Goal: Task Accomplishment & Management: Manage account settings

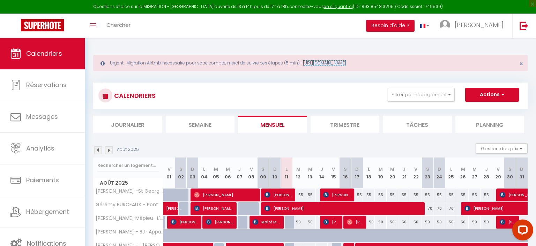
click at [345, 65] on link "[URL][DOMAIN_NAME]" at bounding box center [324, 63] width 43 height 6
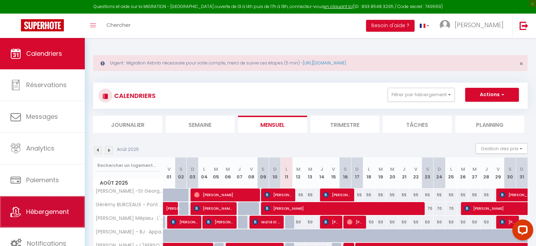
click at [52, 212] on span "Hébergement" at bounding box center [47, 212] width 43 height 9
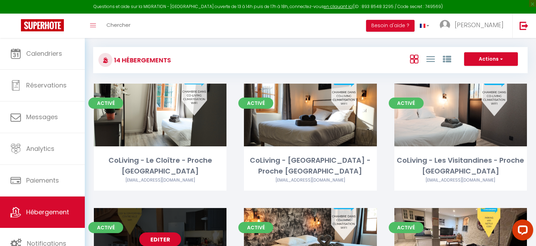
scroll to position [220, 0]
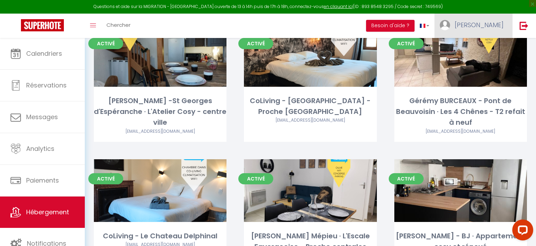
click at [496, 31] on link "[PERSON_NAME]" at bounding box center [473, 26] width 78 height 24
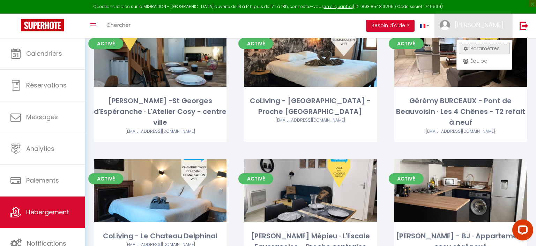
click at [494, 47] on link "Paramètres" at bounding box center [484, 49] width 52 height 12
select select "fr"
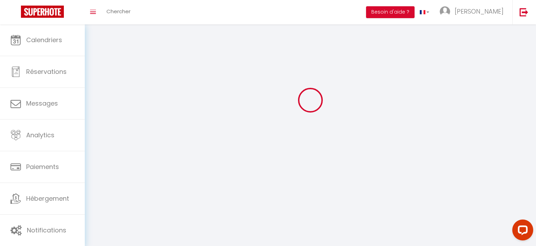
select select
type input "[PERSON_NAME]"
type input "GOYET"
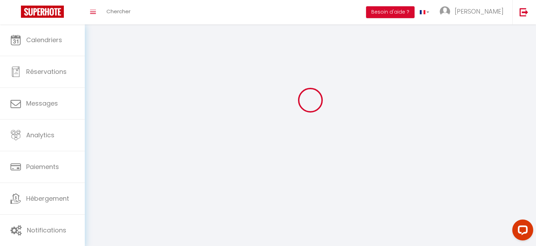
type input "0651709035"
type input "[STREET_ADDRESS]"
type input "38460"
type input "TREPT"
type input "glmYlypIW9oj4c96DbmP33PKy"
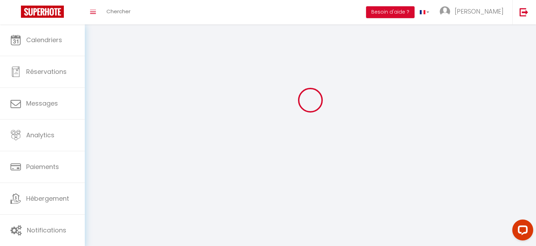
type input "a4TGd083LXnhVpnscdMRHtcaO"
type input "https://app.superhote.com/#/get-available-rentals/a4TGd083LXnhVpnscdMRHtcaO"
select select "1"
select select "28"
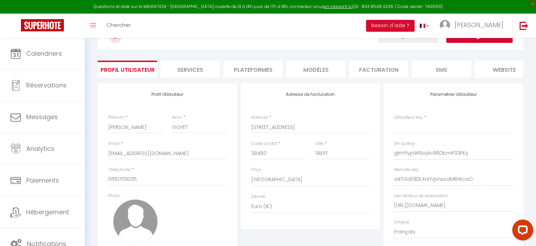
type input "glmYlypIW9oj4c96DbmP33PKy"
type input "a4TGd083LXnhVpnscdMRHtcaO"
type input "https://app.superhote.com/#/get-available-rentals/a4TGd083LXnhVpnscdMRHtcaO"
select select "fr"
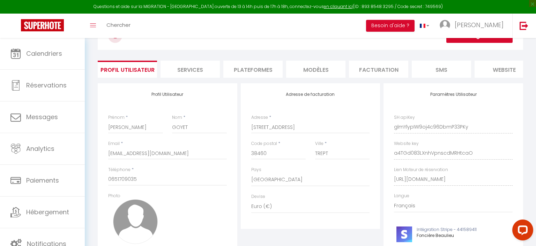
click at [258, 73] on li "Plateformes" at bounding box center [252, 69] width 59 height 17
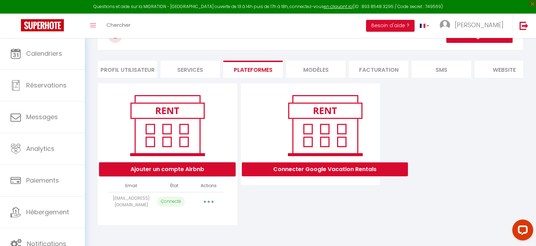
click at [160, 168] on button "Ajouter un compte Airbnb" at bounding box center [167, 170] width 136 height 14
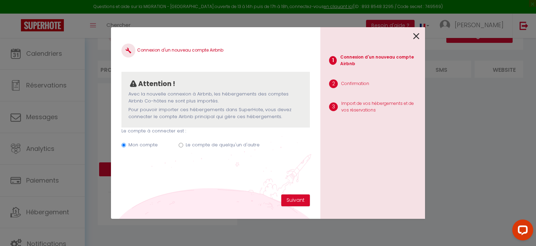
click at [179, 145] on input "Le compte de quelqu'un d'autre" at bounding box center [181, 145] width 5 height 5
radio input "true"
radio input "false"
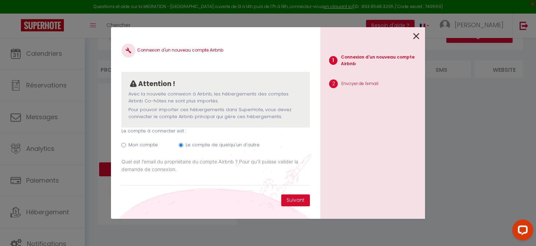
click at [109, 218] on div "Connexion d'un nouveau compte Airbnb Attention ! Avec la nouvelle connexion à A…" at bounding box center [268, 123] width 536 height 246
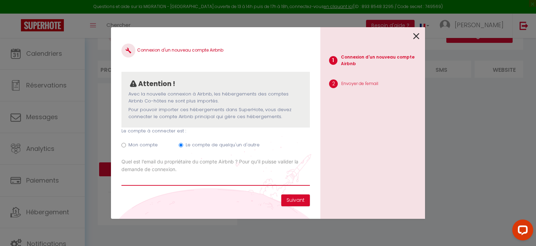
click at [165, 181] on input "Email connexion Airbnb" at bounding box center [215, 179] width 188 height 13
type input "camille.bertuzzi@gmail.com"
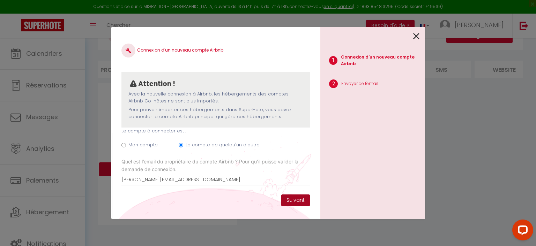
click at [306, 198] on button "Suivant" at bounding box center [295, 201] width 29 height 12
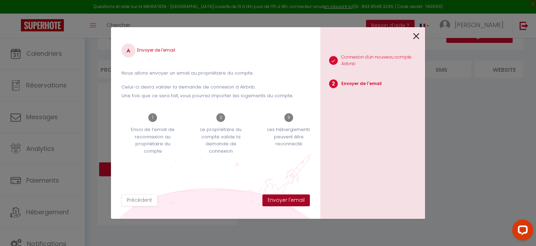
click at [302, 200] on button "Envoyer l'email" at bounding box center [285, 201] width 47 height 12
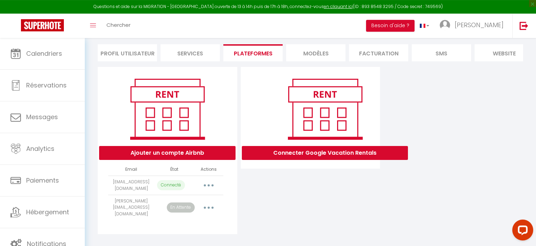
scroll to position [54, 0]
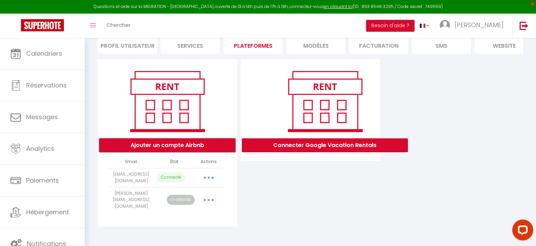
click at [171, 148] on button "Ajouter un compte Airbnb" at bounding box center [167, 145] width 136 height 14
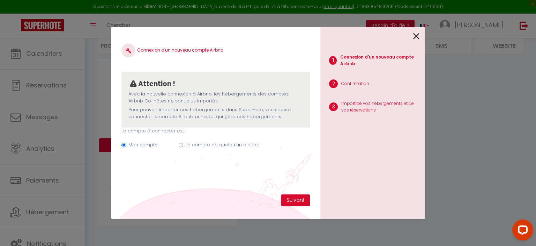
click at [226, 146] on label "Le compte de quelqu'un d'autre" at bounding box center [223, 145] width 74 height 7
click at [183, 146] on input "Le compte de quelqu'un d'autre" at bounding box center [181, 145] width 5 height 5
radio input "true"
radio input "false"
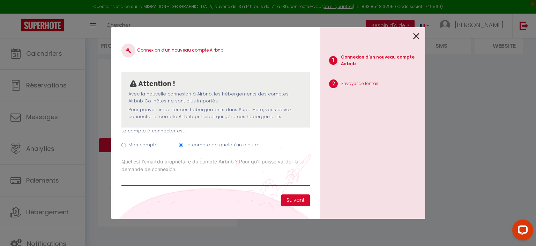
click at [153, 183] on input "Email connexion Airbnb" at bounding box center [215, 179] width 188 height 13
type input "elodie.tsalapatis@gmail.com"
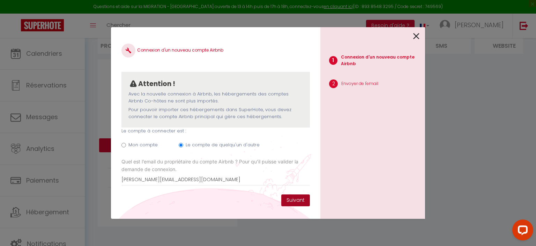
click at [299, 201] on button "Suivant" at bounding box center [295, 201] width 29 height 12
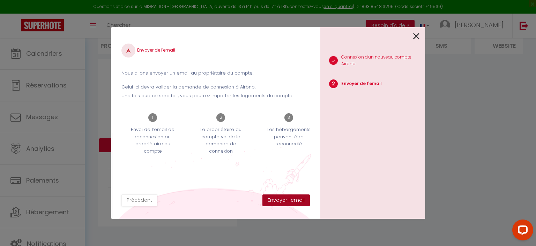
click at [304, 203] on button "Envoyer l'email" at bounding box center [285, 201] width 47 height 12
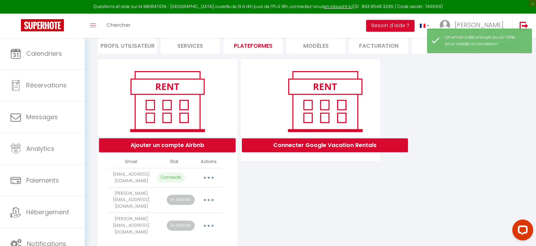
click at [167, 143] on button "Ajouter un compte Airbnb" at bounding box center [167, 145] width 136 height 14
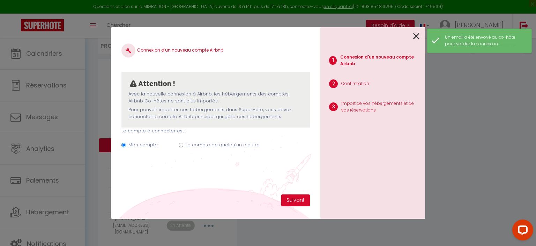
click at [196, 145] on label "Le compte de quelqu'un d'autre" at bounding box center [223, 145] width 74 height 7
click at [183, 145] on input "Le compte de quelqu'un d'autre" at bounding box center [181, 145] width 5 height 5
radio input "true"
radio input "false"
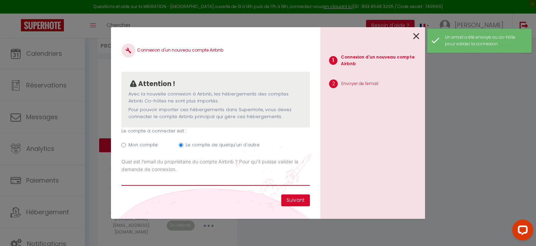
click at [173, 184] on input "Email connexion Airbnb" at bounding box center [215, 179] width 188 height 13
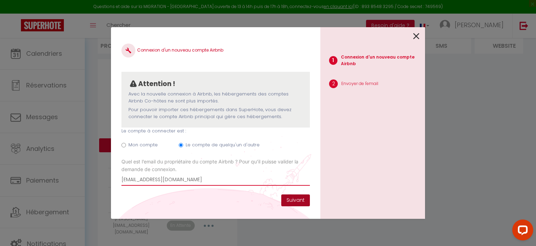
type input "renaud88590@gmail.com"
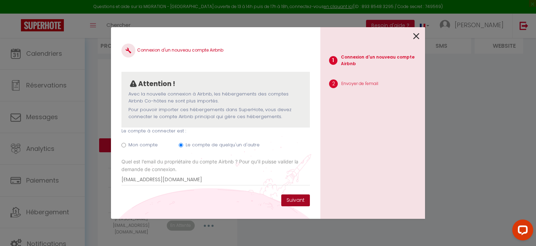
click at [306, 200] on button "Suivant" at bounding box center [295, 201] width 29 height 12
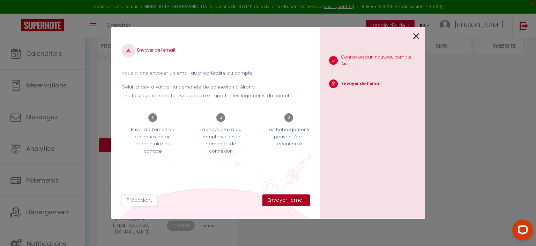
click at [289, 203] on button "Envoyer l'email" at bounding box center [285, 201] width 47 height 12
click at [209, 188] on div "Envoyer de l'email Nous allons envoyer un email au propriétaire du compte. Celu…" at bounding box center [215, 116] width 188 height 157
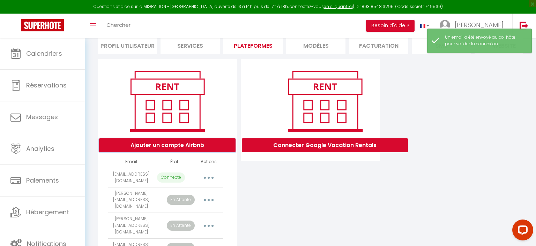
click at [178, 147] on button "Ajouter un compte Airbnb" at bounding box center [167, 145] width 136 height 14
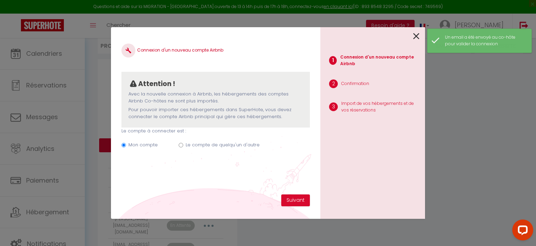
click at [233, 146] on label "Le compte de quelqu'un d'autre" at bounding box center [223, 145] width 74 height 7
click at [181, 146] on input "Le compte de quelqu'un d'autre" at bounding box center [181, 145] width 5 height 5
radio input "true"
radio input "false"
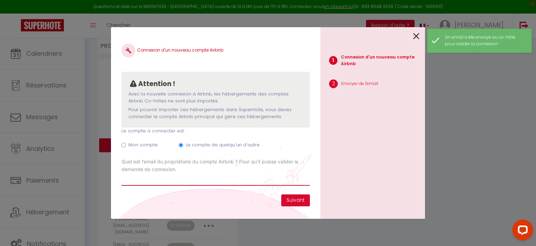
click at [178, 179] on input "Email connexion Airbnb" at bounding box center [215, 179] width 188 height 13
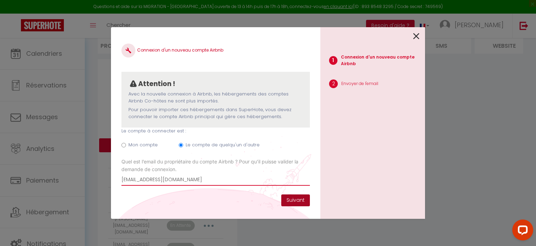
type input "justinebastien17@gmail.com"
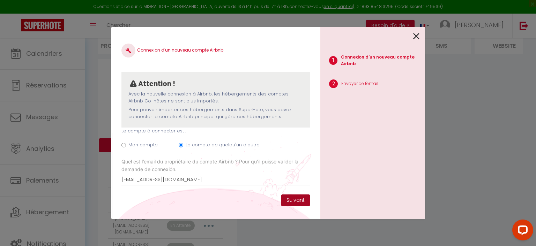
click at [298, 202] on button "Suivant" at bounding box center [295, 201] width 29 height 12
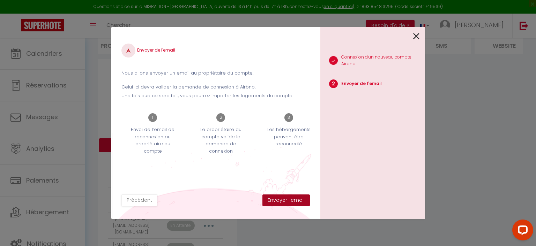
click at [293, 201] on button "Envoyer l'email" at bounding box center [285, 201] width 47 height 12
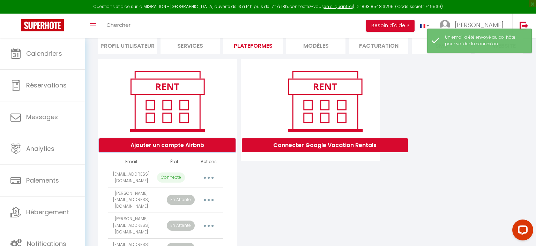
click at [176, 149] on button "Ajouter un compte Airbnb" at bounding box center [167, 145] width 136 height 14
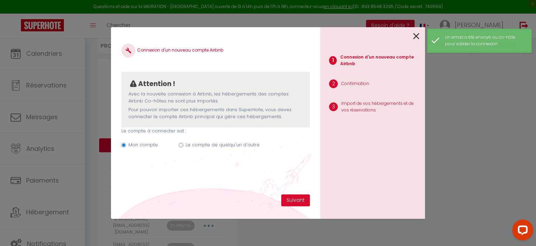
click at [213, 144] on label "Le compte de quelqu'un d'autre" at bounding box center [223, 145] width 74 height 7
click at [183, 144] on input "Le compte de quelqu'un d'autre" at bounding box center [181, 145] width 5 height 5
radio input "true"
radio input "false"
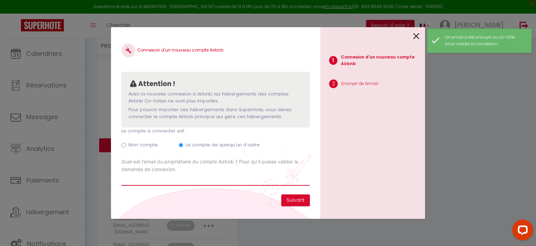
drag, startPoint x: 198, startPoint y: 185, endPoint x: 197, endPoint y: 177, distance: 8.0
click at [198, 184] on input "Email connexion Airbnb" at bounding box center [215, 179] width 188 height 13
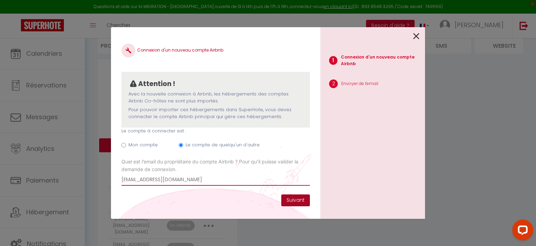
type input "burceauxgeremy@gmail.com"
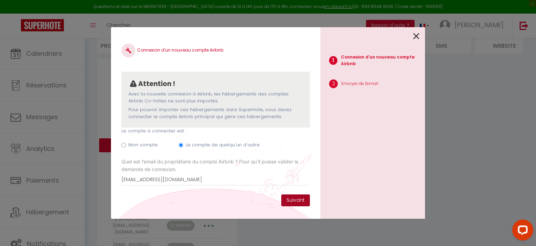
click at [289, 198] on button "Suivant" at bounding box center [295, 201] width 29 height 12
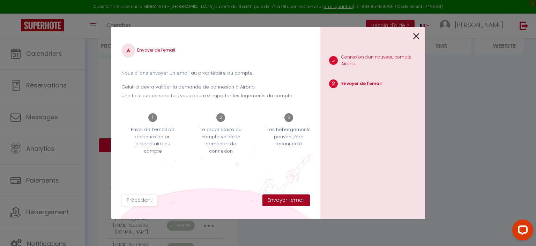
click at [285, 199] on button "Envoyer l'email" at bounding box center [285, 201] width 47 height 12
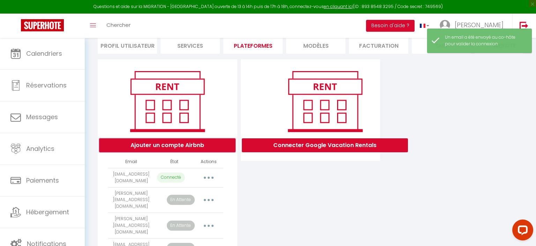
click at [168, 149] on button "Ajouter un compte Airbnb" at bounding box center [167, 145] width 136 height 14
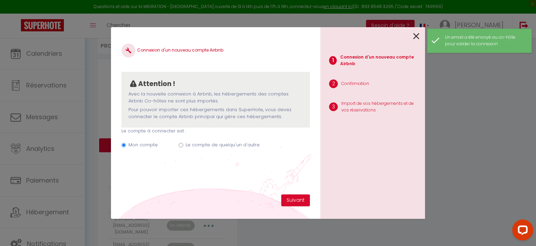
click at [214, 147] on label "Le compte de quelqu'un d'autre" at bounding box center [223, 145] width 74 height 7
click at [183, 147] on input "Le compte de quelqu'un d'autre" at bounding box center [181, 145] width 5 height 5
radio input "true"
radio input "false"
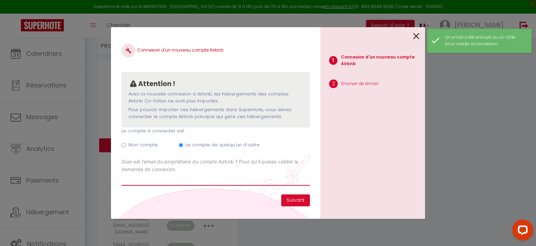
click at [188, 180] on input "Email connexion Airbnb" at bounding box center [215, 179] width 188 height 13
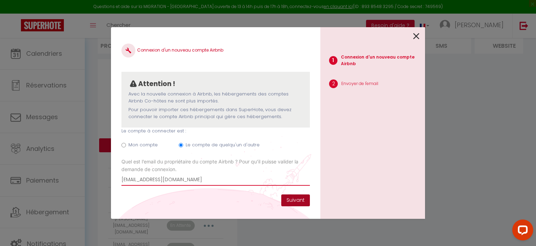
type input "maximecaffon@gmail.com"
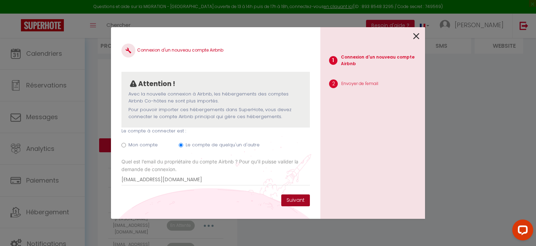
click at [300, 203] on button "Suivant" at bounding box center [295, 201] width 29 height 12
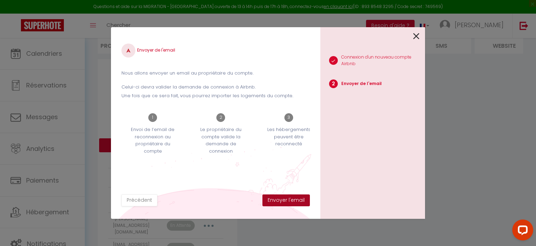
click at [305, 201] on button "Envoyer l'email" at bounding box center [285, 201] width 47 height 12
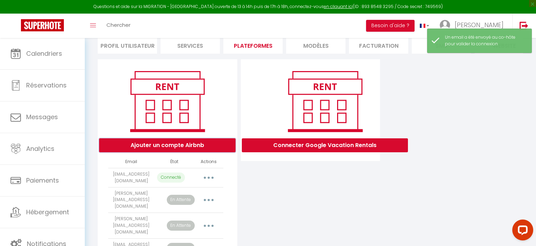
click at [178, 144] on button "Ajouter un compte Airbnb" at bounding box center [167, 145] width 136 height 14
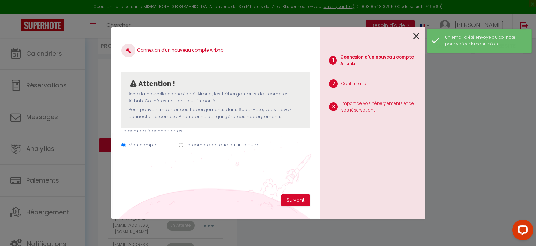
click at [183, 147] on div "Mon compte Le compte de quelqu'un d'autre" at bounding box center [215, 146] width 188 height 23
click at [181, 143] on input "Le compte de quelqu'un d'autre" at bounding box center [181, 145] width 5 height 5
radio input "true"
radio input "false"
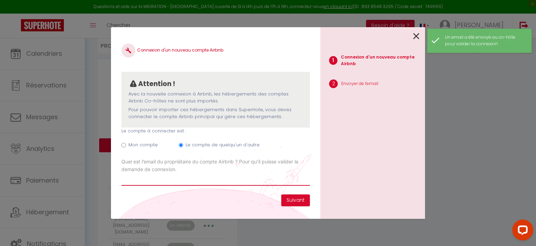
click at [176, 183] on input "Email connexion Airbnb" at bounding box center [215, 179] width 188 height 13
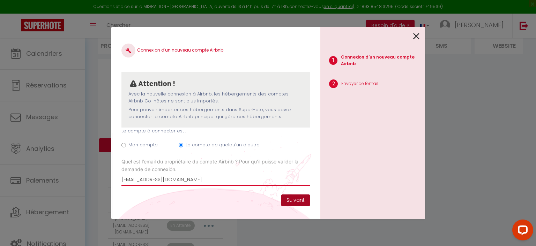
type input "br@beaulieugroup.com"
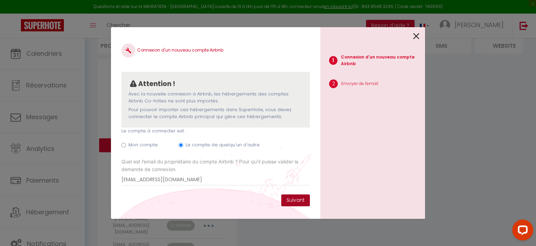
click at [295, 203] on button "Suivant" at bounding box center [295, 201] width 29 height 12
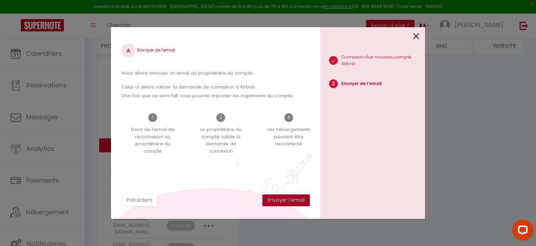
click at [294, 202] on button "Envoyer l'email" at bounding box center [285, 201] width 47 height 12
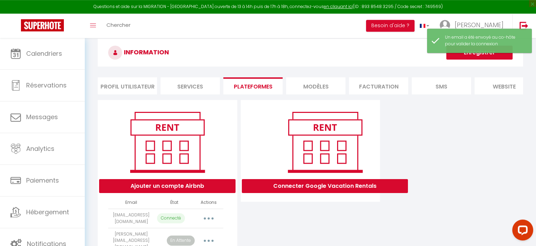
scroll to position [0, 0]
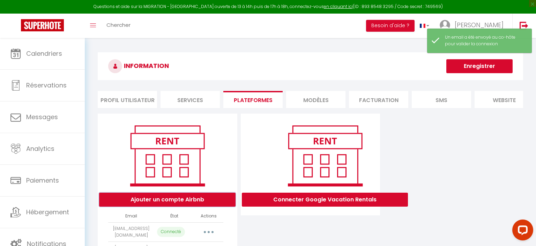
click at [188, 203] on button "Ajouter un compte Airbnb" at bounding box center [167, 200] width 136 height 14
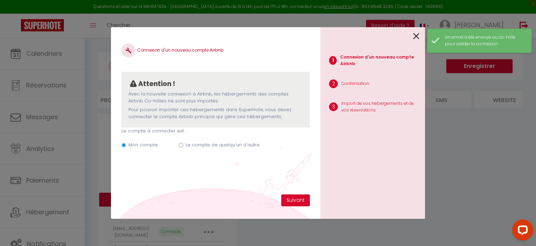
click at [210, 146] on label "Le compte de quelqu'un d'autre" at bounding box center [223, 145] width 74 height 7
click at [183, 146] on input "Le compte de quelqu'un d'autre" at bounding box center [181, 145] width 5 height 5
radio input "true"
radio input "false"
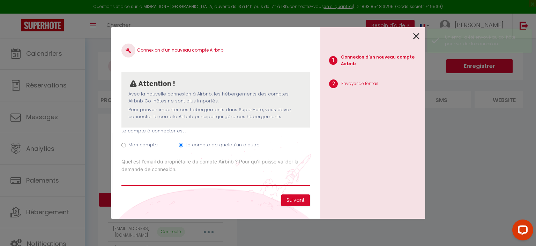
click at [182, 184] on input "Email connexion Airbnb" at bounding box center [215, 179] width 188 height 13
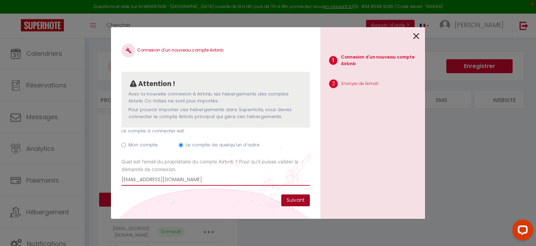
type input "contact@lymalocation.fr"
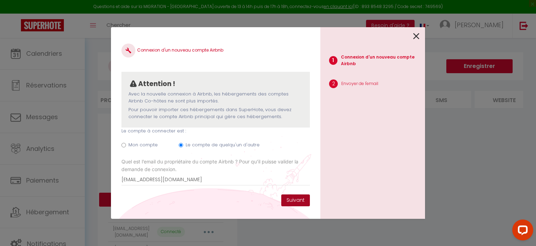
click at [295, 205] on button "Suivant" at bounding box center [295, 201] width 29 height 12
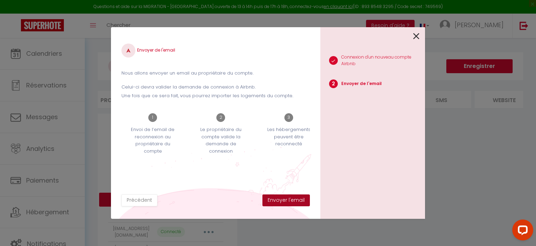
click at [295, 202] on button "Envoyer l'email" at bounding box center [285, 201] width 47 height 12
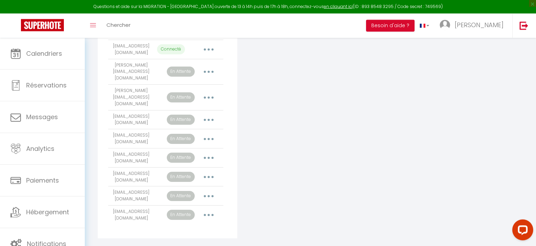
scroll to position [187, 0]
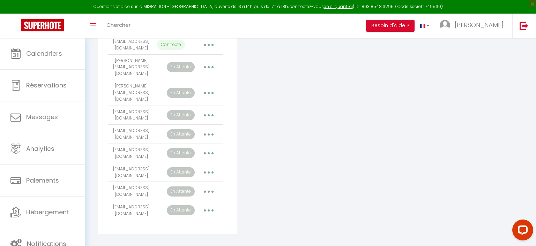
click at [209, 210] on icon "button" at bounding box center [209, 211] width 2 height 2
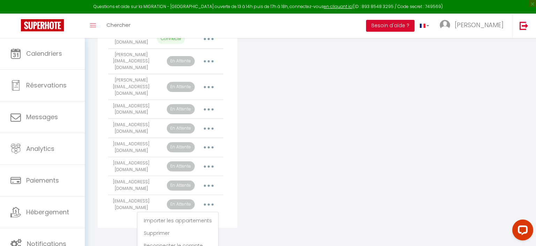
scroll to position [194, 0]
click at [202, 214] on link "Importer les appartements" at bounding box center [177, 220] width 77 height 12
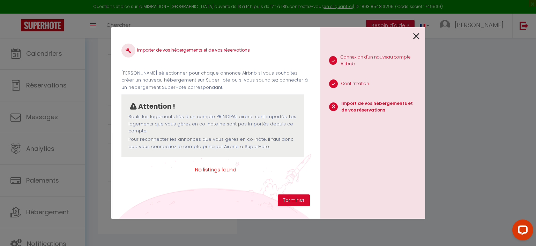
click at [416, 37] on icon at bounding box center [416, 36] width 6 height 10
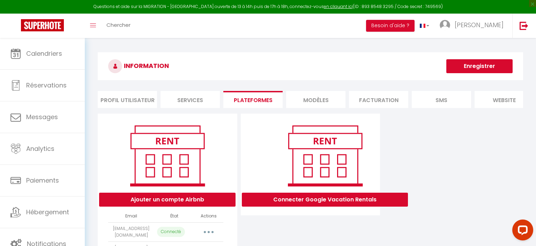
scroll to position [37, 0]
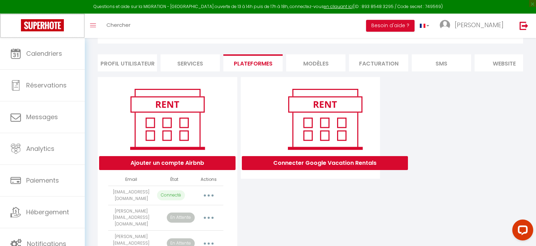
click at [35, 24] on img at bounding box center [42, 25] width 43 height 12
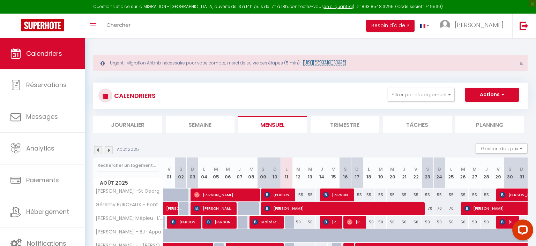
click at [346, 64] on link "[URL][DOMAIN_NAME]" at bounding box center [324, 63] width 43 height 6
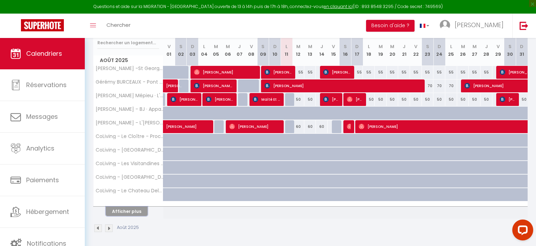
click at [139, 208] on button "Afficher plus" at bounding box center [127, 211] width 42 height 9
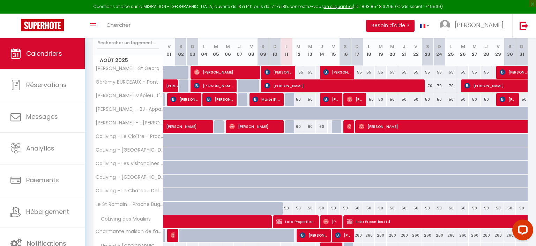
select select
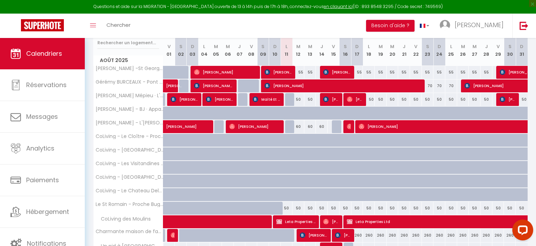
select select
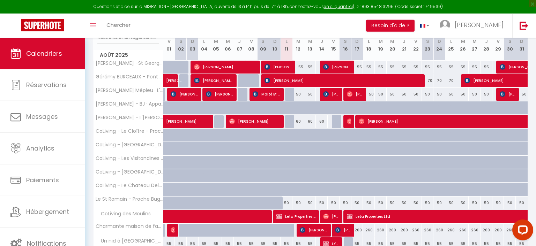
scroll to position [160, 0]
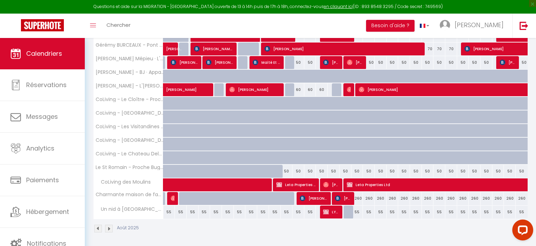
click at [314, 199] on span "EMMA M ARNAL VICENTE" at bounding box center [314, 198] width 28 height 13
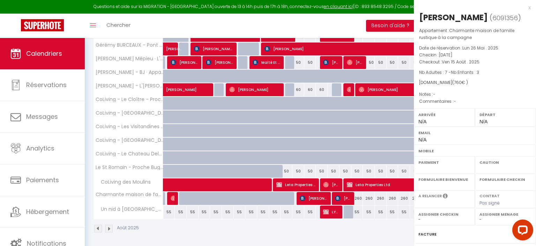
select select "OK"
select select "0"
select select "1"
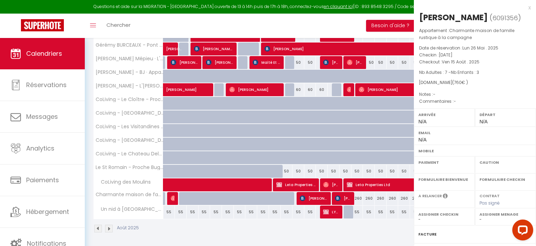
select select
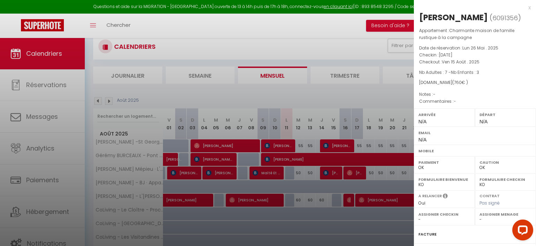
scroll to position [89, 0]
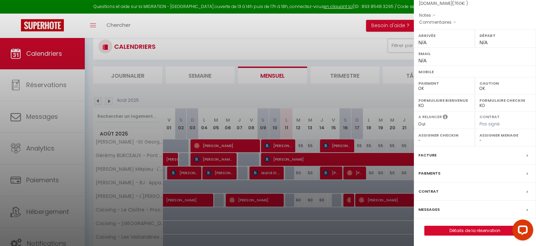
click at [435, 210] on label "Messages" at bounding box center [428, 209] width 21 height 7
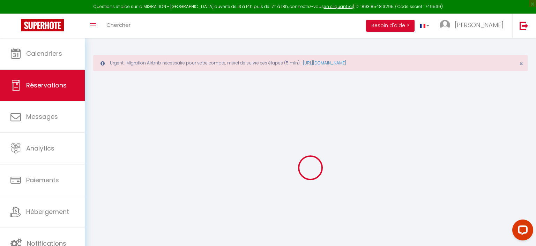
select select
checkbox input "false"
select select
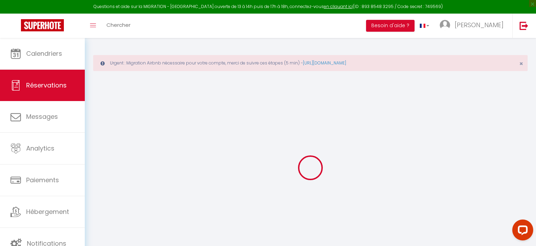
select select
checkbox input "false"
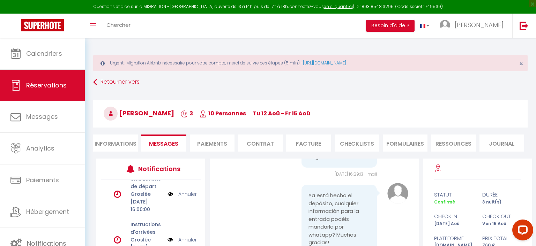
scroll to position [16, 0]
click at [170, 191] on img at bounding box center [170, 194] width 6 height 8
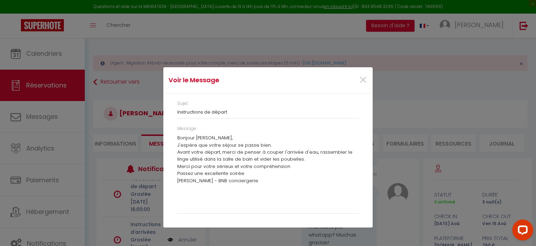
click at [251, 172] on p "Passez une excellente soirée" at bounding box center [267, 173] width 181 height 7
click at [361, 77] on span "×" at bounding box center [363, 80] width 9 height 21
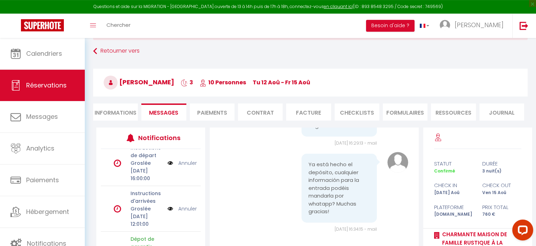
scroll to position [74, 0]
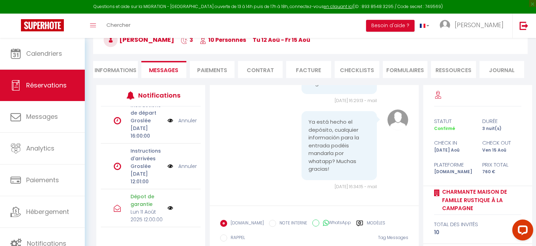
click at [170, 168] on img at bounding box center [170, 167] width 6 height 8
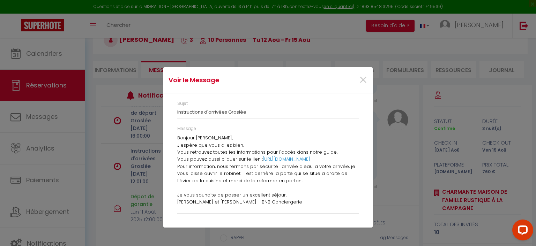
click at [241, 185] on p "Pour information, nous fermons par sécurité l'arrivée d'eau. a votre arrivée, j…" at bounding box center [267, 173] width 181 height 21
click at [228, 158] on p "Vous pouvez aussi cliquer sur le lien : https://drive.google.com/file/d/1xMBliG…" at bounding box center [267, 159] width 181 height 7
click at [213, 137] on p "Bonjour EMMA M," at bounding box center [267, 138] width 181 height 7
click at [212, 137] on p "Bonjour EMMA M," at bounding box center [267, 138] width 181 height 7
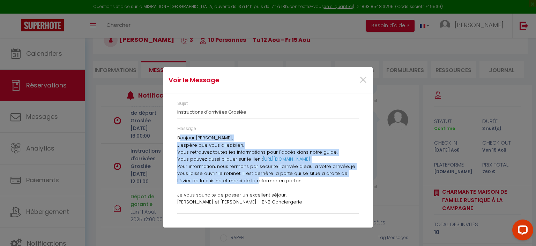
drag, startPoint x: 179, startPoint y: 137, endPoint x: 183, endPoint y: 154, distance: 17.3
click at [241, 189] on div "Bonjour EMMA M, J'espère que vous allez bien. Vous retrouvez toutes les informa…" at bounding box center [267, 172] width 181 height 75
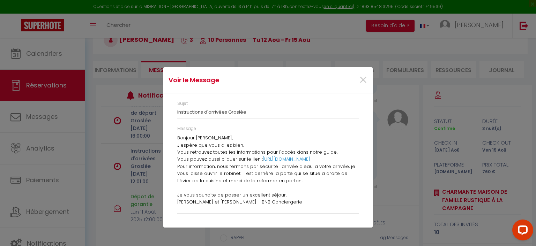
click at [178, 138] on p "Bonjour EMMA M," at bounding box center [267, 138] width 181 height 7
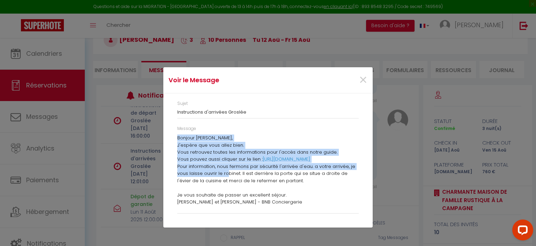
scroll to position [3, 0]
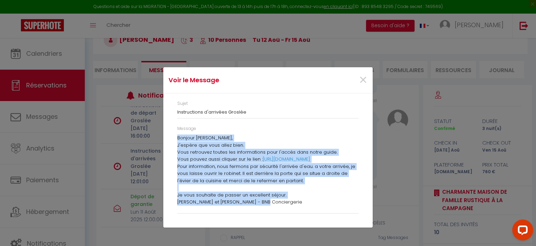
drag, startPoint x: 178, startPoint y: 137, endPoint x: 266, endPoint y: 210, distance: 114.8
click at [266, 210] on div "Bonjour EMMA M, J'espère que vous allez bien. Vous retrouvez toutes les informa…" at bounding box center [267, 172] width 181 height 75
copy div "Bonjour EMMA M, J'espère que vous allez bien. Vous retrouvez toutes les informa…"
click at [361, 80] on span "×" at bounding box center [363, 80] width 9 height 21
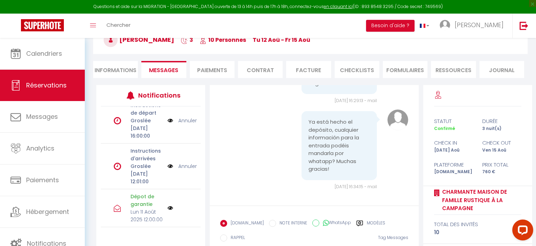
scroll to position [110, 0]
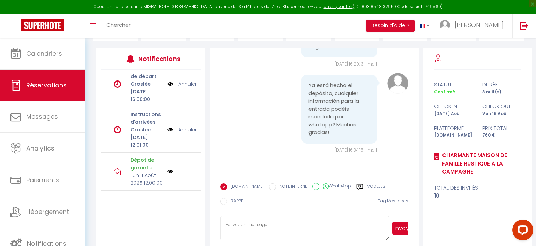
click at [266, 225] on textarea at bounding box center [304, 228] width 169 height 24
paste textarea "Bonjour EMMA M, J'espère que vous allez bien. Vous retrouvez toutes les informa…"
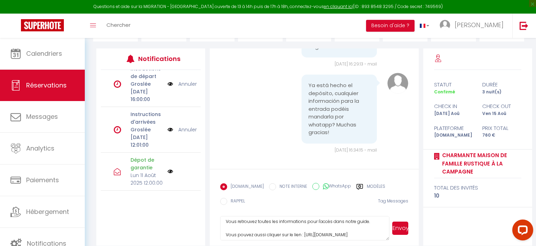
scroll to position [51, 0]
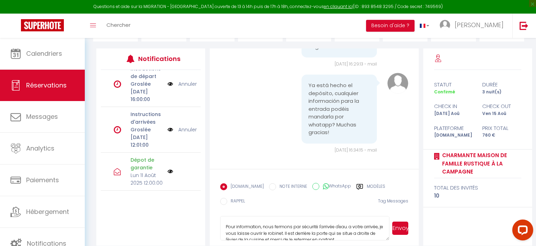
type textarea "Bonjour EMMA M, J'espère que vous allez bien. Vous retrouvez toutes les informa…"
click at [407, 228] on button "Envoyer" at bounding box center [400, 228] width 16 height 13
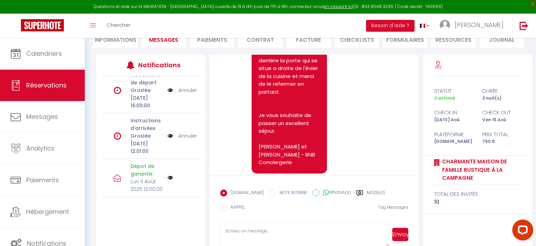
scroll to position [2807, 0]
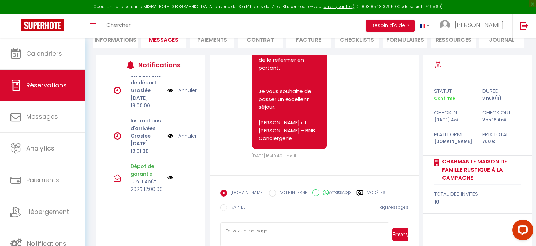
click at [185, 136] on link "Annuler" at bounding box center [187, 136] width 18 height 8
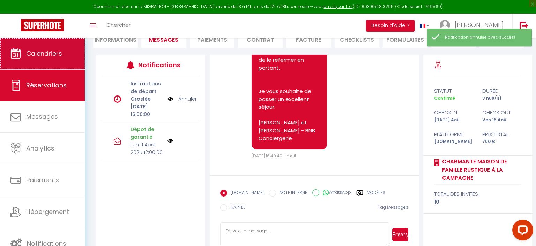
click at [37, 58] on span "Calendriers" at bounding box center [44, 53] width 36 height 9
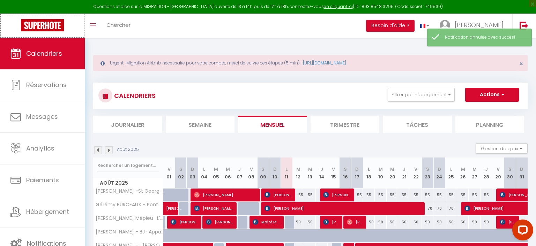
click at [55, 24] on img at bounding box center [42, 25] width 43 height 12
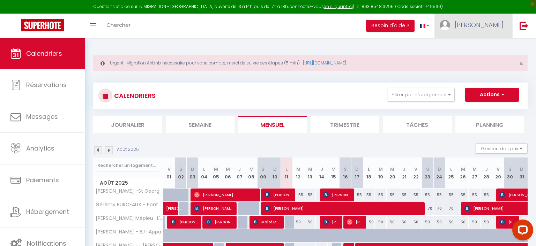
click at [495, 26] on span "[PERSON_NAME]" at bounding box center [478, 25] width 49 height 9
click at [482, 47] on link "Paramètres" at bounding box center [484, 49] width 52 height 12
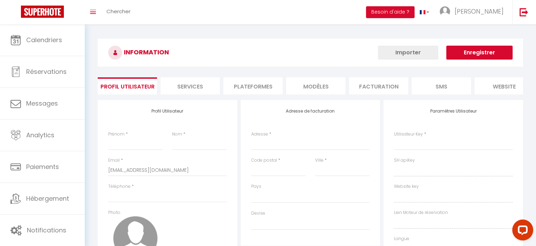
type input "[PERSON_NAME]"
type input "GOYET"
type input "0651709035"
type input "84 impasse des Oliviers"
type input "38460"
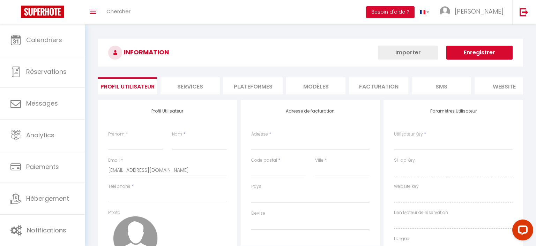
type input "TREPT"
type input "glmYlypIW9oj4c96DbmP33PKy"
type input "a4TGd083LXnhVpnscdMRHtcaO"
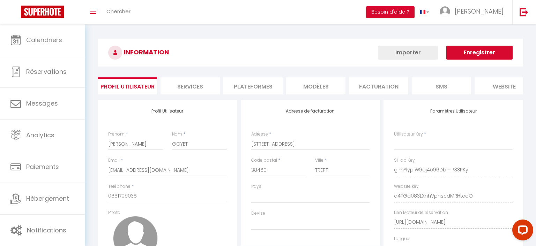
select select "28"
select select "fr"
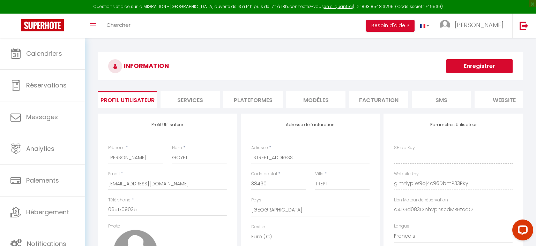
type input "glmYlypIW9oj4c96DbmP33PKy"
type input "a4TGd083LXnhVpnscdMRHtcaO"
type input "https://app.superhote.com/#/get-available-rentals/a4TGd083LXnhVpnscdMRHtcaO"
click at [266, 100] on li "Plateformes" at bounding box center [252, 99] width 59 height 17
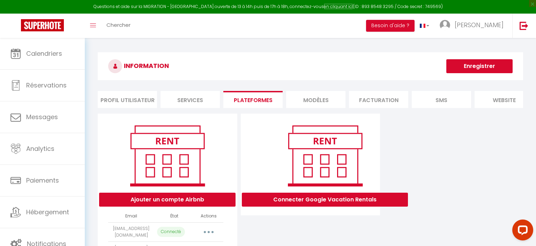
click at [328, 7] on link "en cliquant ici" at bounding box center [338, 6] width 29 height 6
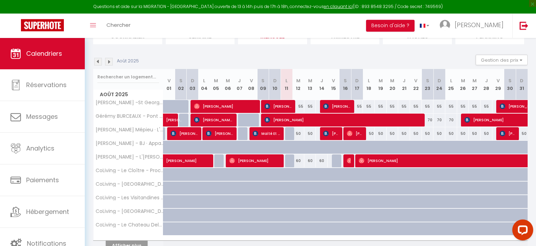
scroll to position [93, 0]
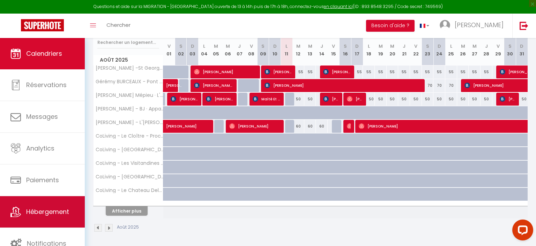
click at [41, 208] on link "Hébergement" at bounding box center [42, 211] width 85 height 31
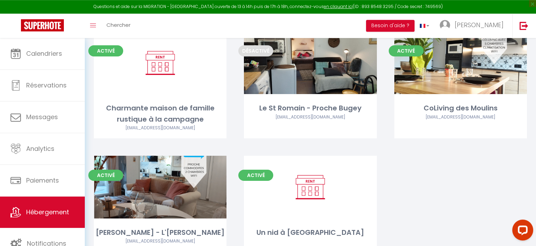
scroll to position [479, 0]
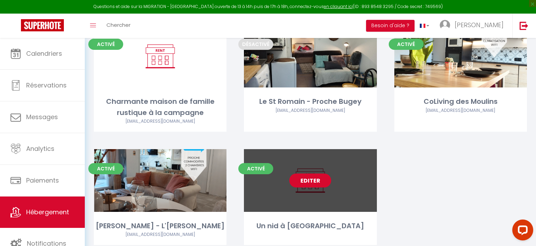
click at [322, 180] on link "Editer" at bounding box center [310, 181] width 42 height 14
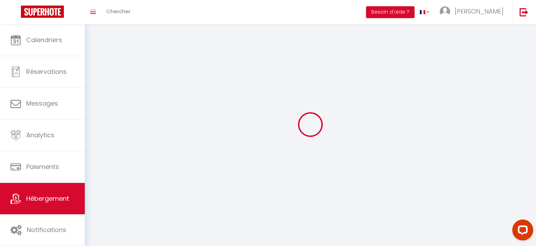
select select "1"
select select
select select "28"
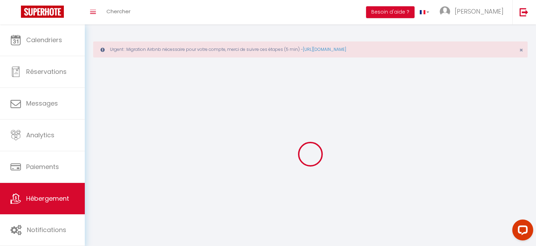
select select
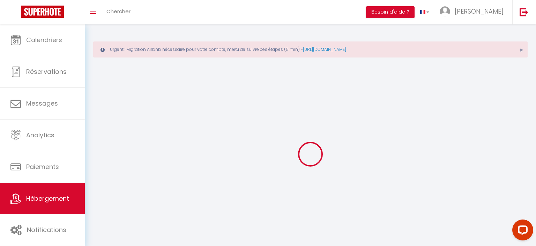
select select
checkbox input "false"
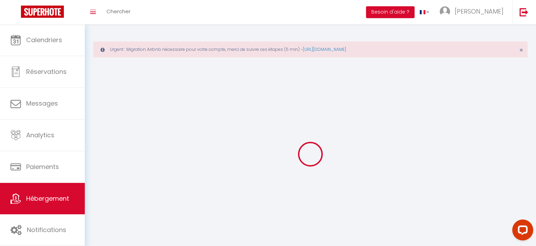
select select
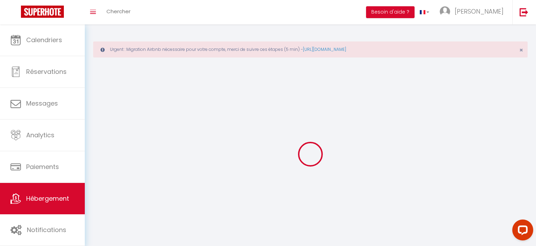
select select
checkbox input "false"
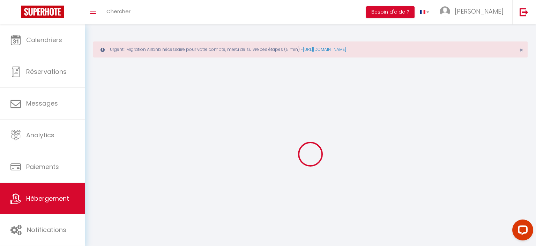
checkbox input "false"
select select
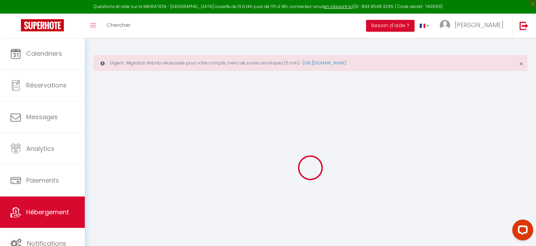
select select
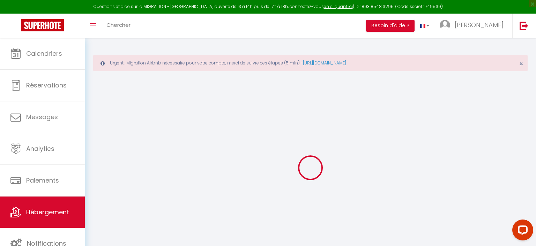
select select
checkbox input "false"
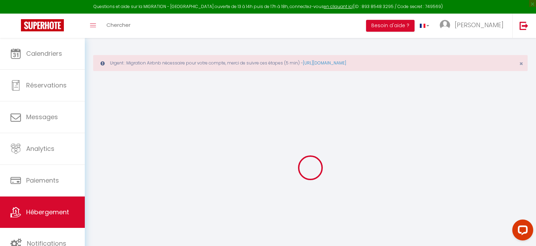
select select
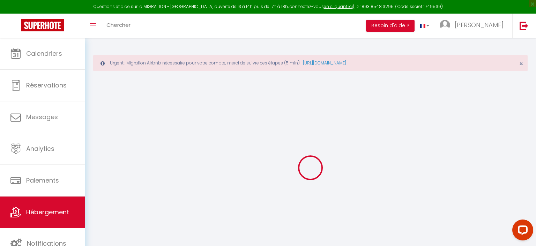
select select
checkbox input "false"
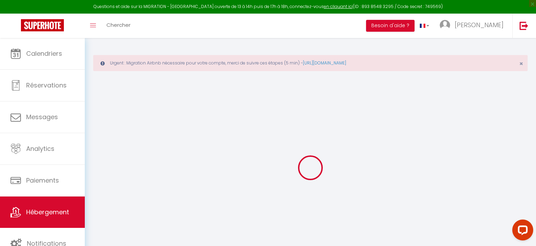
checkbox input "false"
select select
type input "Un nid à [GEOGRAPHIC_DATA]"
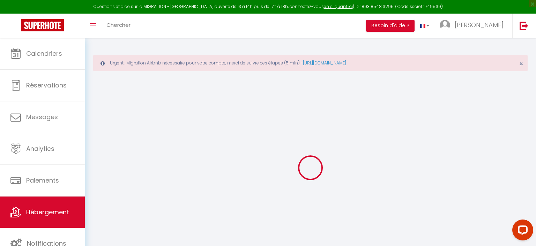
type input "[PERSON_NAME]"
type input "CAFFON"
type input "[STREET_ADDRESS]"
type input "38460"
type input "CREMIEU"
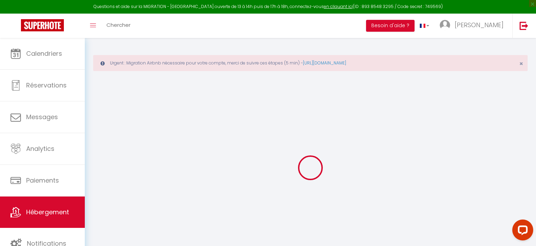
select select "6"
select select "2"
type input "55"
type input "10"
type input "50"
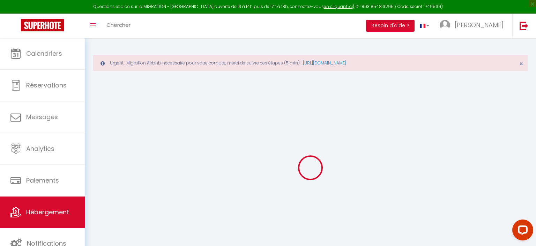
type input "5"
type input "100"
type input "300"
select select
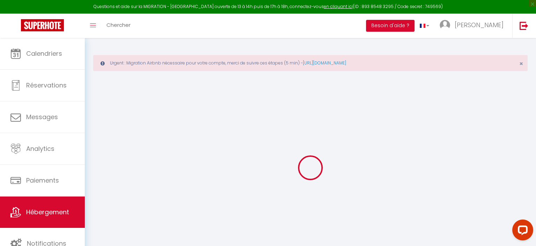
select select
type input "[STREET_ADDRESS]"
type input "38460"
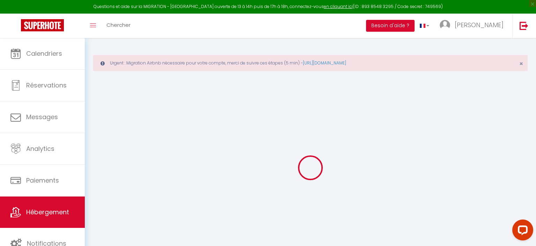
type input "CREMIEU"
type input "[EMAIL_ADDRESS][DOMAIN_NAME]"
select select "9019"
checkbox input "false"
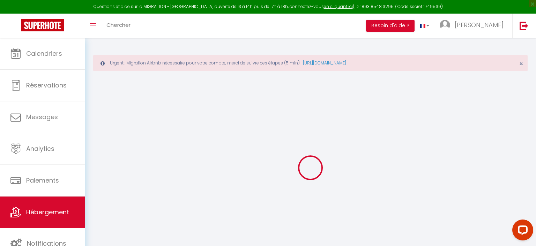
checkbox input "true"
checkbox input "false"
radio input "true"
type input "50"
type input "0"
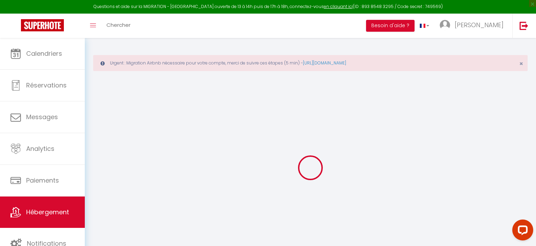
type input "0"
select select
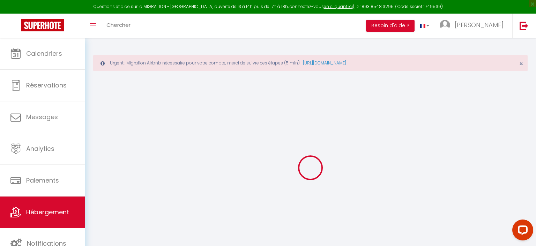
select select
checkbox input "false"
checkbox input "true"
checkbox input "false"
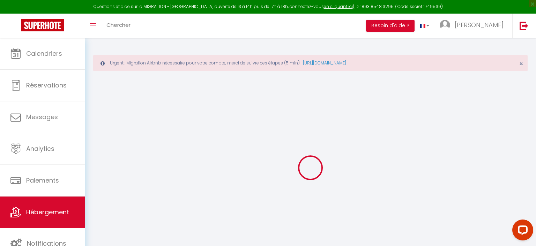
select select
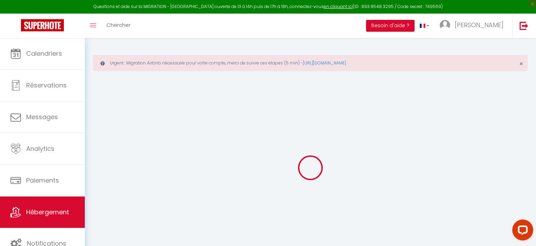
checkbox input "false"
checkbox input "true"
checkbox input "false"
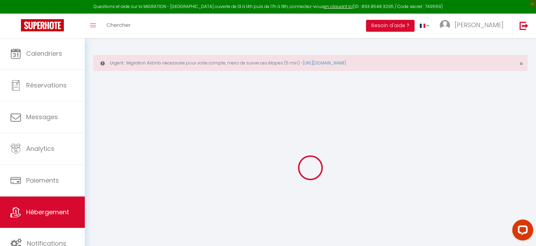
checkbox input "false"
checkbox input "true"
checkbox input "false"
select select "16:00"
select select "22:00"
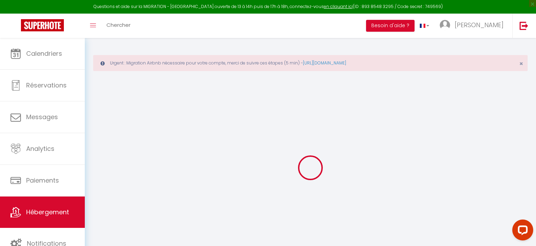
select select "10:00"
select select "30"
select select "120"
checkbox input "false"
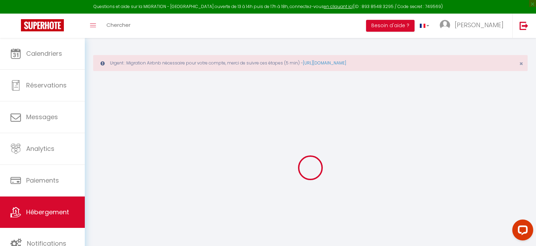
checkbox input "true"
checkbox input "false"
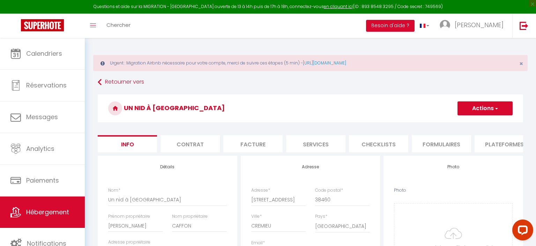
checkbox input "false"
checkbox input "true"
checkbox input "false"
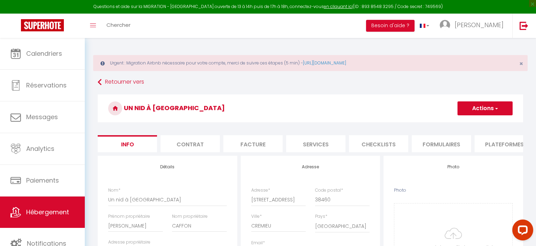
checkbox input "false"
checkbox input "true"
checkbox input "false"
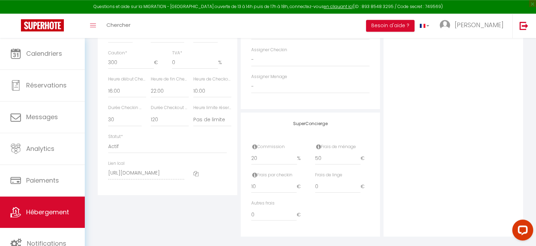
scroll to position [397, 0]
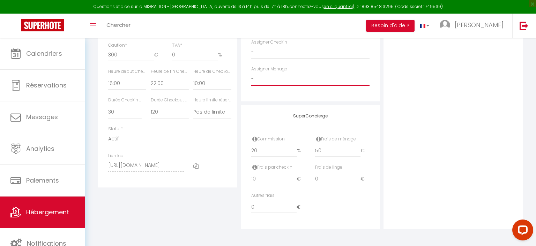
select select "42439"
click option "[PERSON_NAME]" at bounding box center [0, 0] width 0 height 0
checkbox input "false"
checkbox input "true"
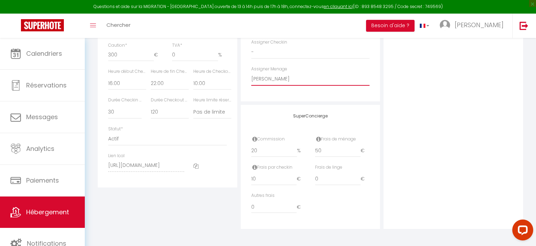
checkbox input "false"
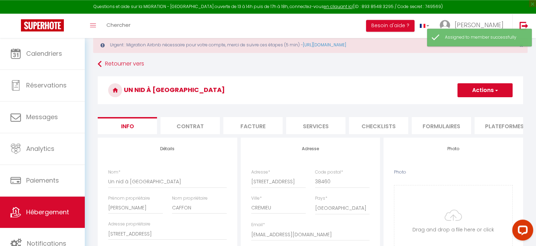
scroll to position [0, 0]
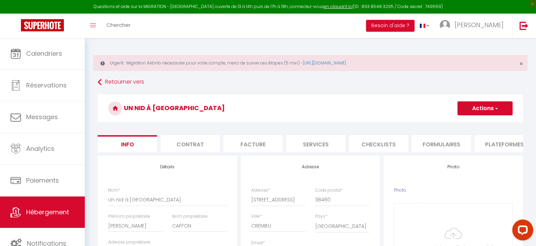
click at [200, 140] on li "Contrat" at bounding box center [189, 143] width 59 height 17
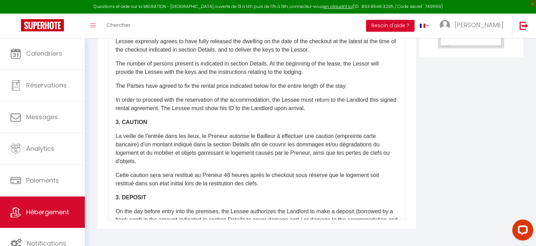
scroll to position [20, 0]
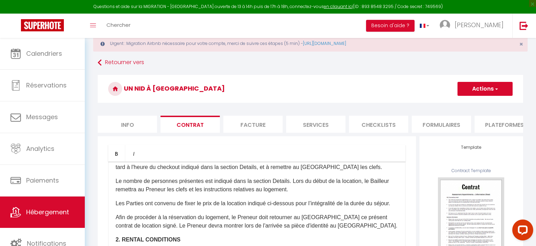
click at [443, 125] on li "Formulaires" at bounding box center [441, 124] width 59 height 17
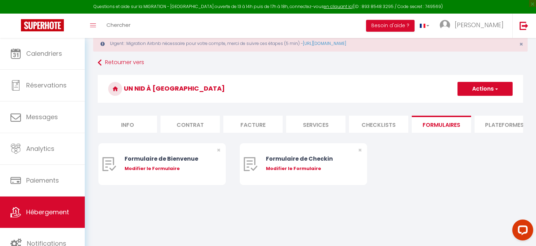
click at [365, 126] on li "Checklists" at bounding box center [378, 124] width 59 height 17
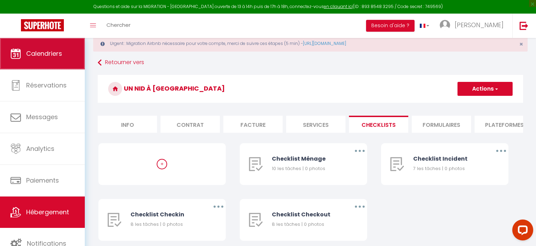
click at [57, 53] on span "Calendriers" at bounding box center [44, 53] width 36 height 9
